Goal: Information Seeking & Learning: Learn about a topic

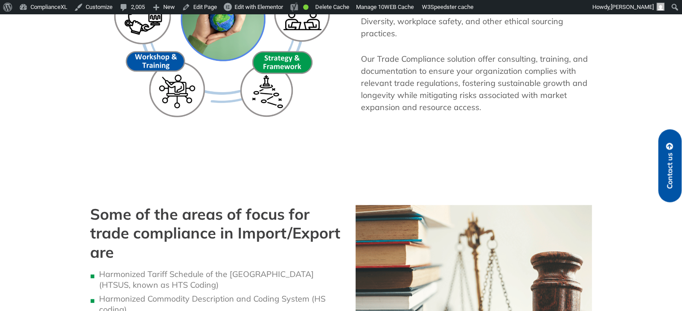
scroll to position [717, 0]
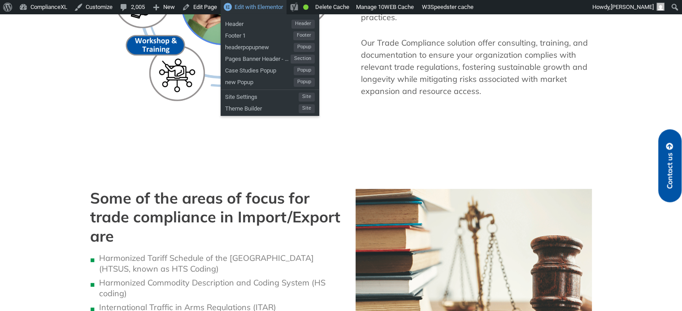
click at [278, 4] on span "Edit with Elementor" at bounding box center [258, 7] width 48 height 7
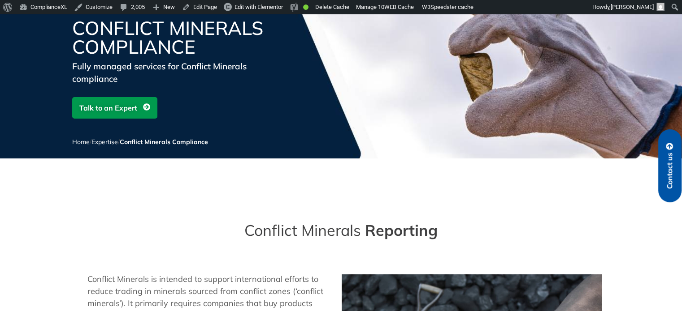
scroll to position [134, 0]
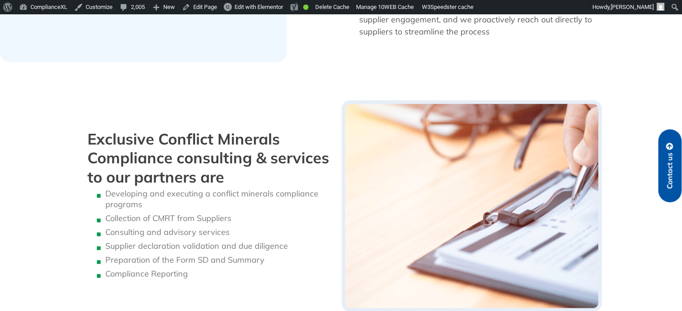
scroll to position [852, 0]
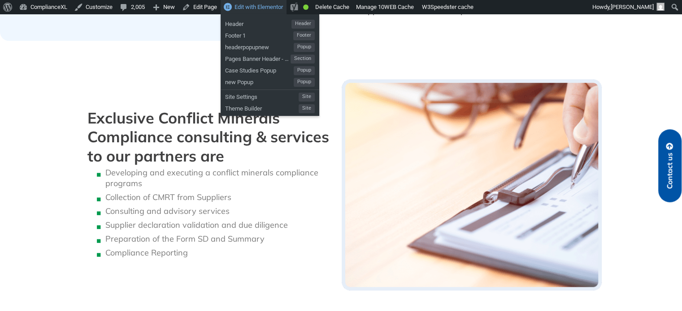
click at [256, 4] on span "Edit with Elementor" at bounding box center [258, 7] width 48 height 7
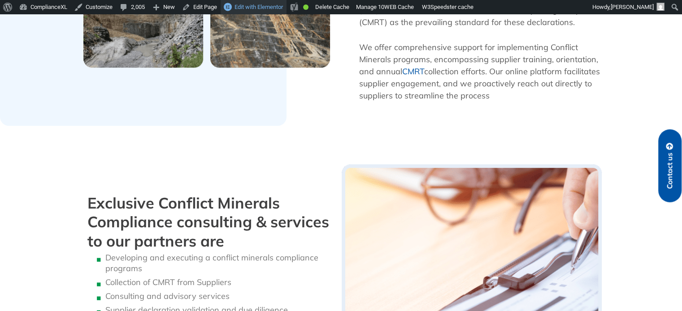
scroll to position [762, 0]
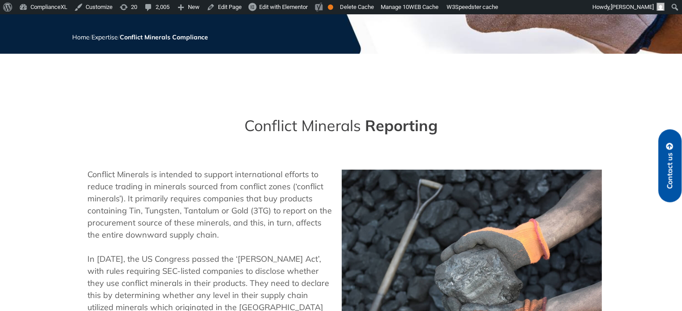
scroll to position [179, 0]
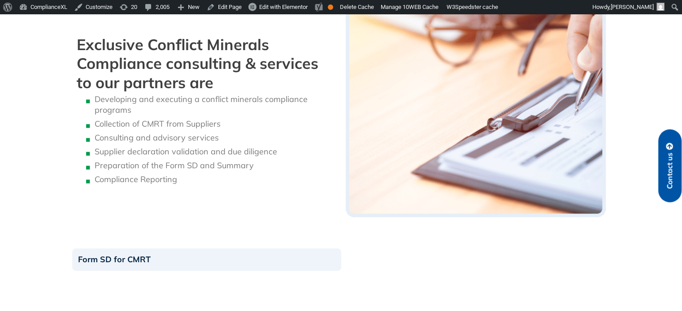
scroll to position [896, 0]
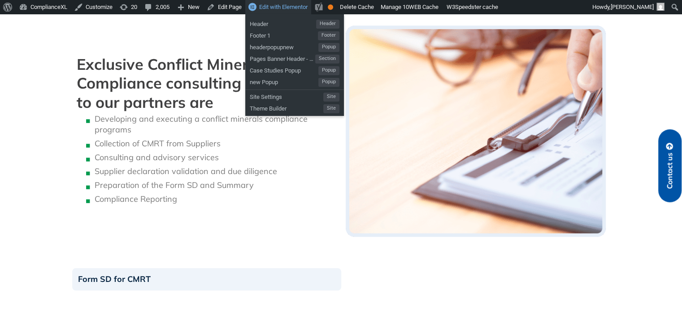
click at [294, 8] on span "Edit with Elementor" at bounding box center [283, 7] width 48 height 7
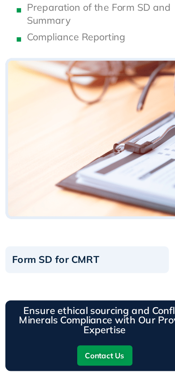
scroll to position [1468, 0]
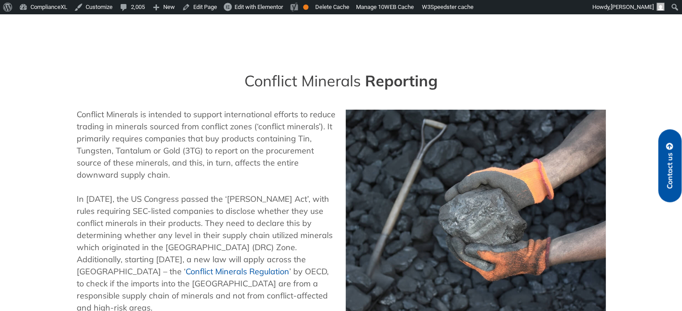
click at [263, 112] on div "Conflict Minerals is intended to support international efforts to reduce tradin…" at bounding box center [206, 217] width 269 height 226
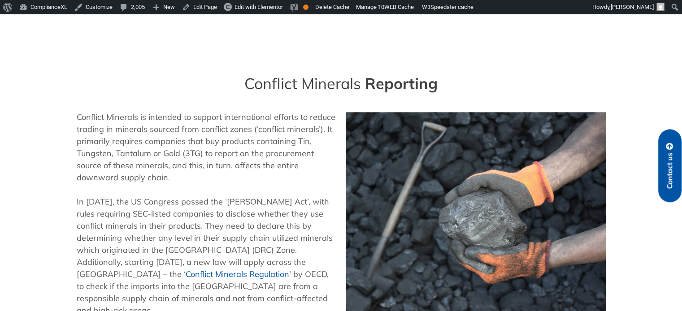
scroll to position [134, 0]
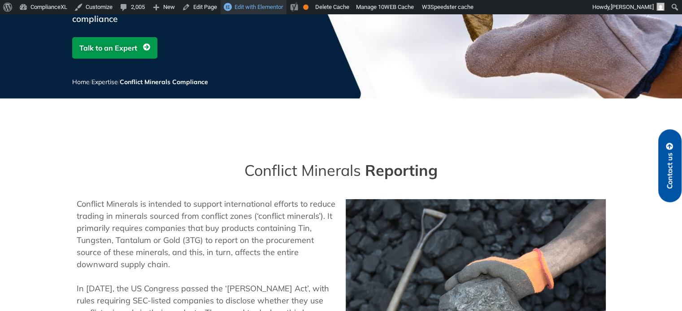
click at [250, 9] on span "Edit with Elementor" at bounding box center [258, 7] width 48 height 7
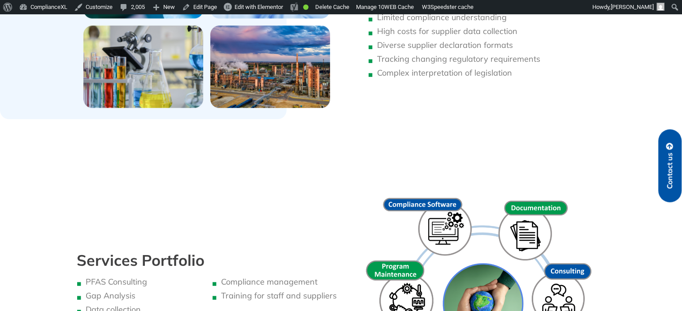
scroll to position [762, 0]
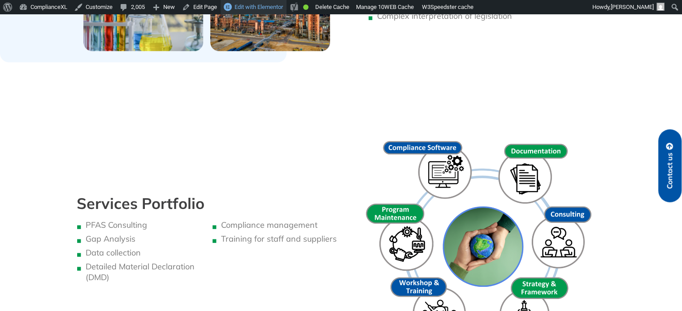
click at [260, 10] on span "Edit with Elementor" at bounding box center [258, 7] width 48 height 7
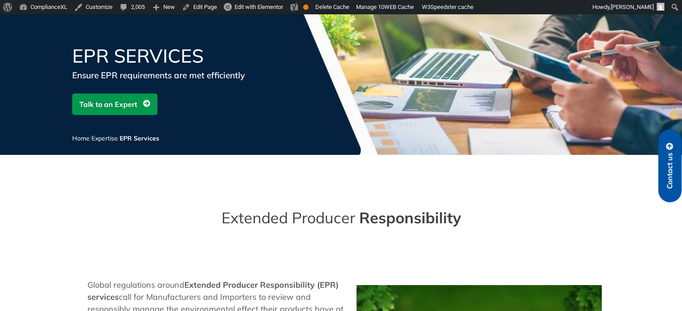
scroll to position [90, 0]
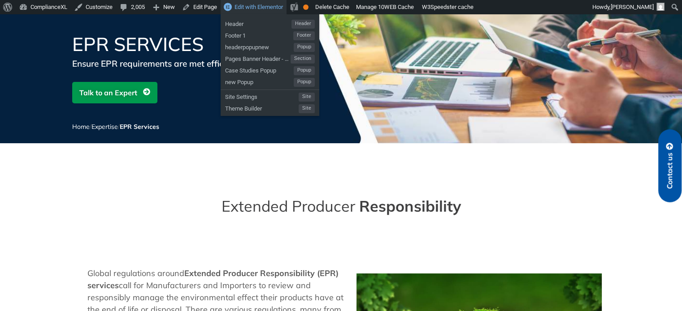
click at [262, 6] on span "Edit with Elementor" at bounding box center [258, 7] width 48 height 7
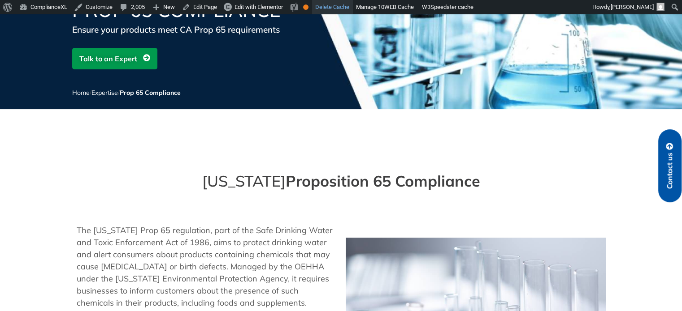
scroll to position [45, 0]
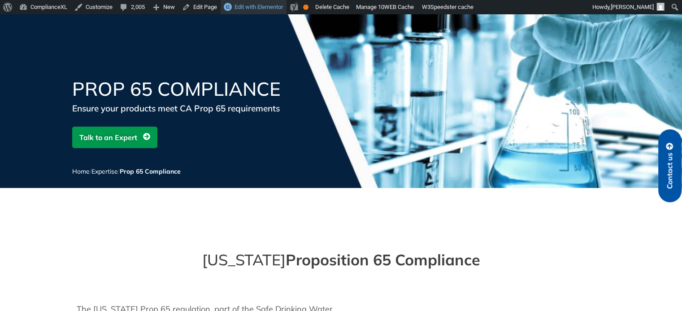
click at [253, 4] on span "Edit with Elementor" at bounding box center [258, 7] width 48 height 7
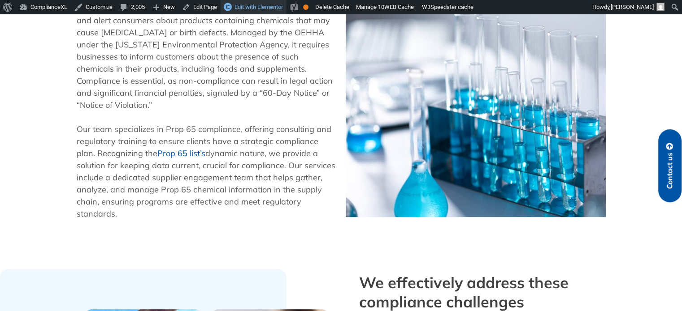
scroll to position [359, 0]
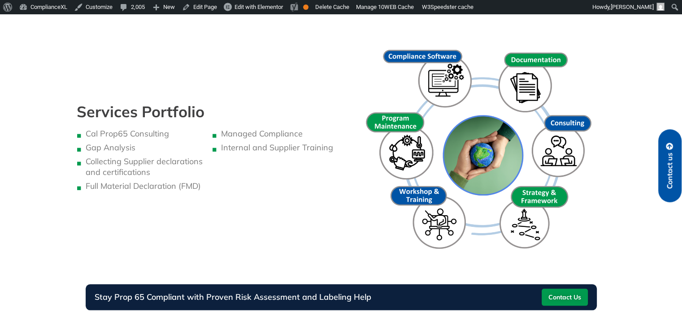
scroll to position [896, 0]
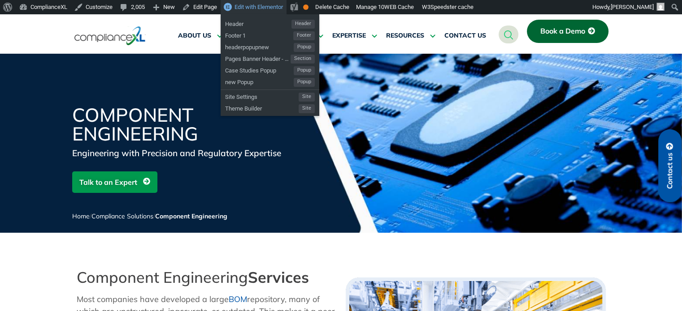
click at [267, 6] on span "Edit with Elementor" at bounding box center [258, 7] width 48 height 7
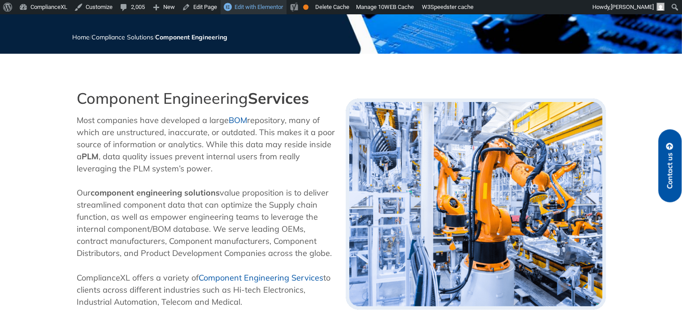
scroll to position [314, 0]
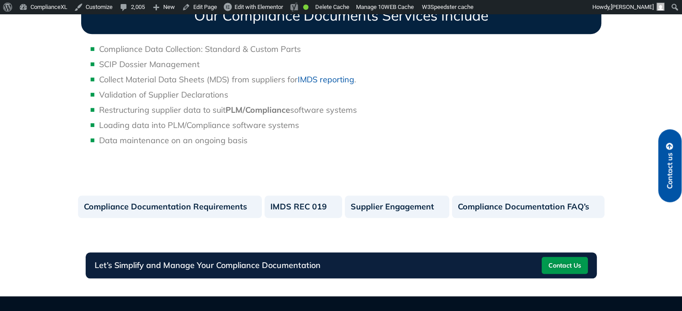
scroll to position [852, 0]
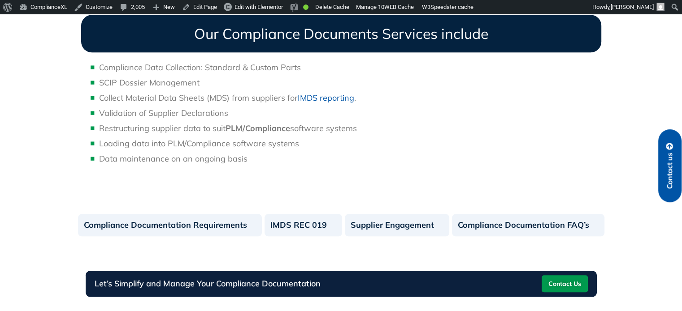
drag, startPoint x: 361, startPoint y: 164, endPoint x: 283, endPoint y: 81, distance: 114.2
click at [283, 81] on li "SCIP Dossier Management" at bounding box center [350, 83] width 502 height 12
click at [260, 7] on span "Edit with Elementor" at bounding box center [258, 7] width 48 height 7
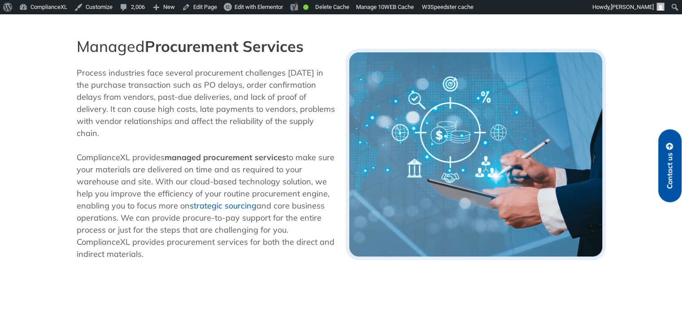
scroll to position [224, 0]
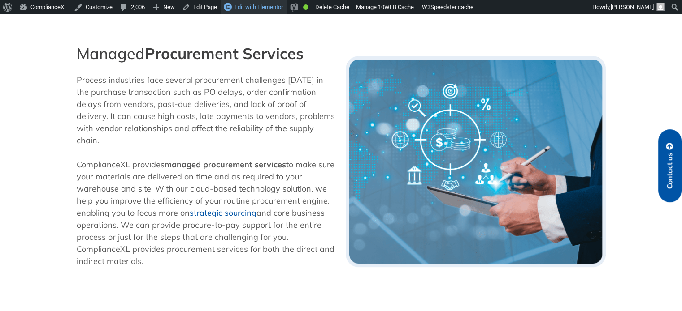
click at [270, 7] on span "Edit with Elementor" at bounding box center [258, 7] width 48 height 7
